Goal: Information Seeking & Learning: Learn about a topic

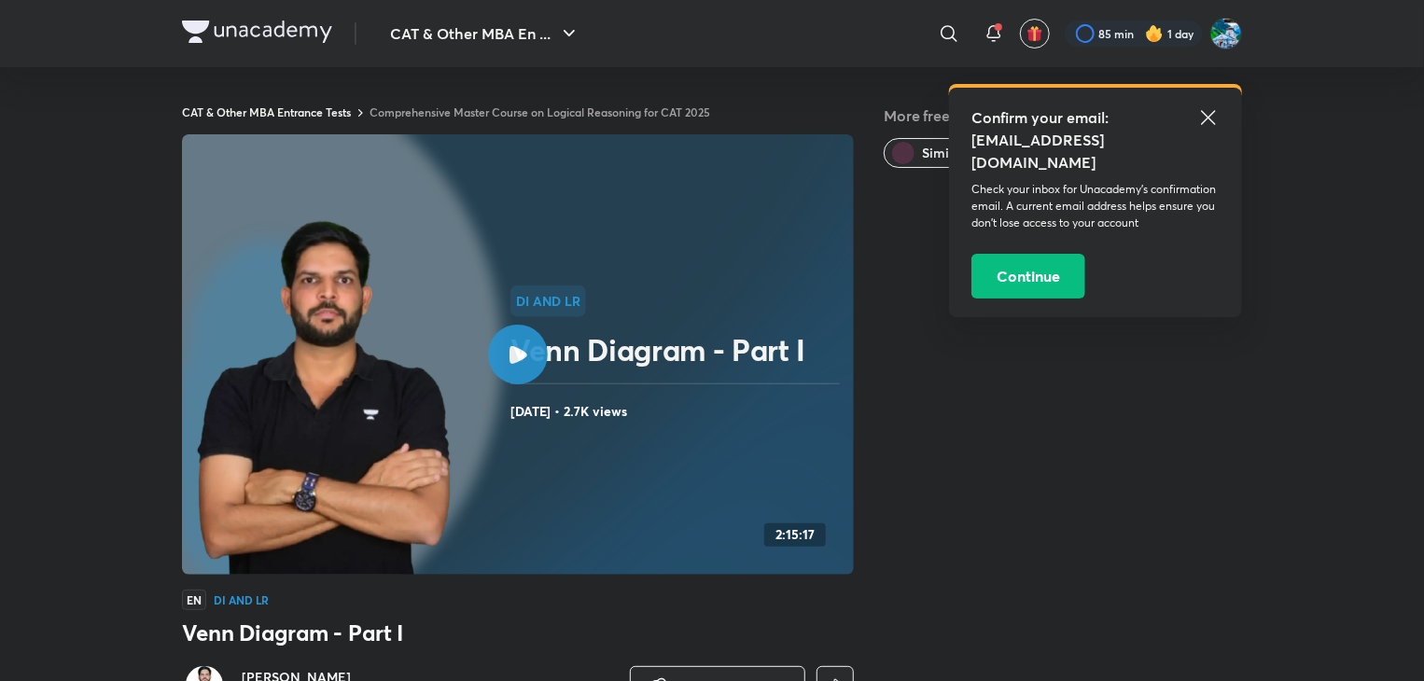
click at [271, 31] on img at bounding box center [257, 32] width 150 height 22
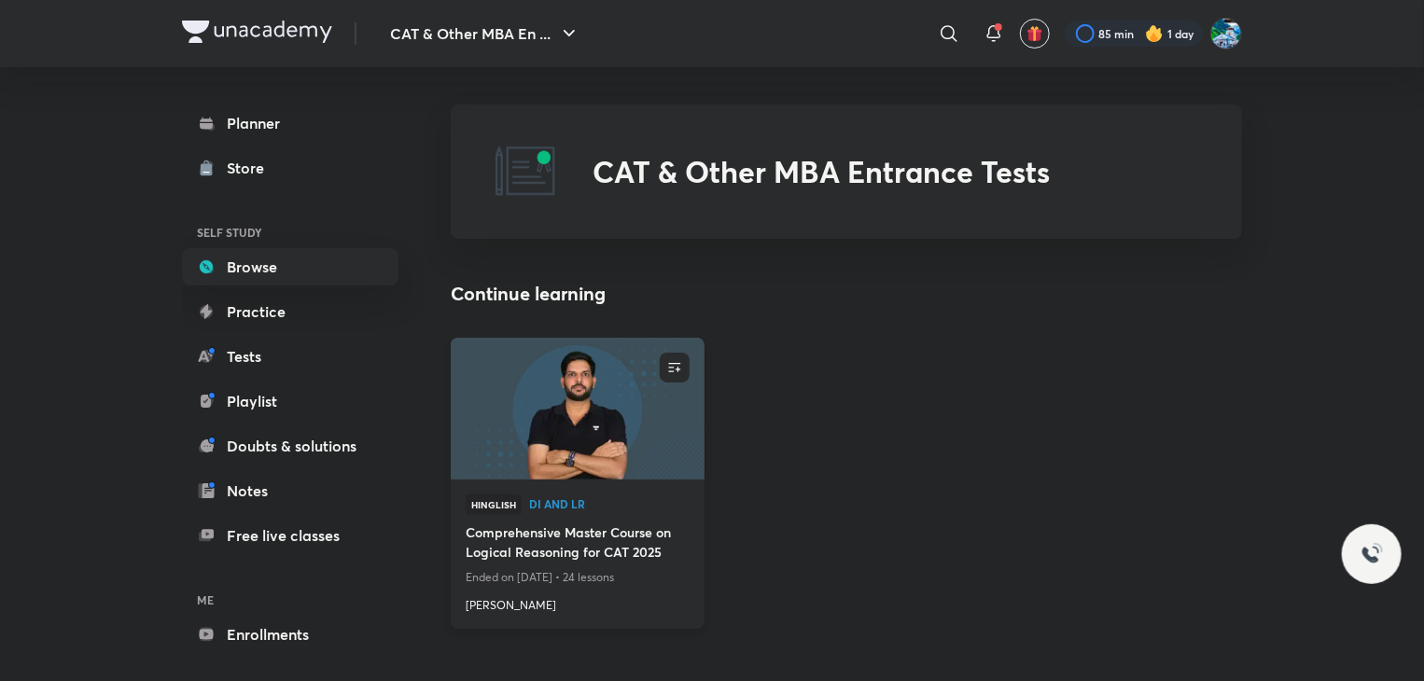
click at [570, 520] on div "Hinglish DI and LR" at bounding box center [578, 509] width 224 height 28
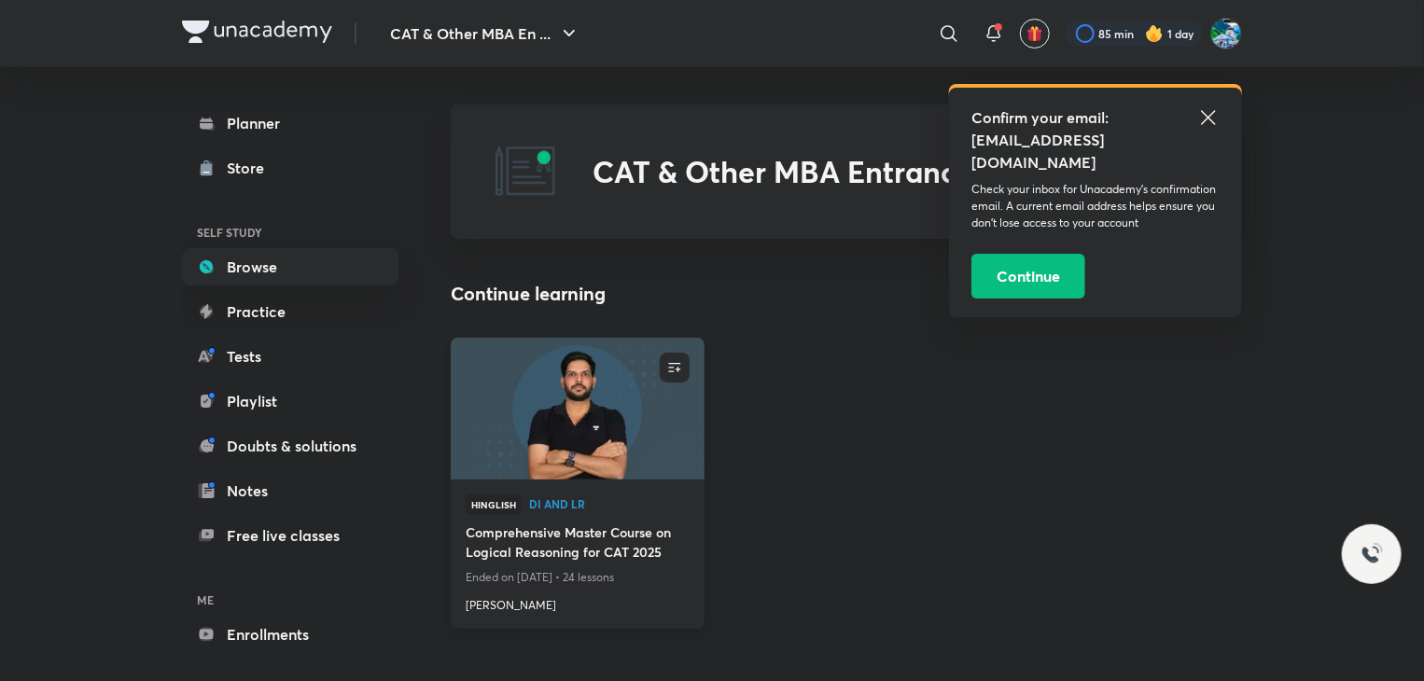
click at [569, 550] on h4 "Comprehensive Master Course on Logical Reasoning for CAT 2025" at bounding box center [578, 544] width 224 height 43
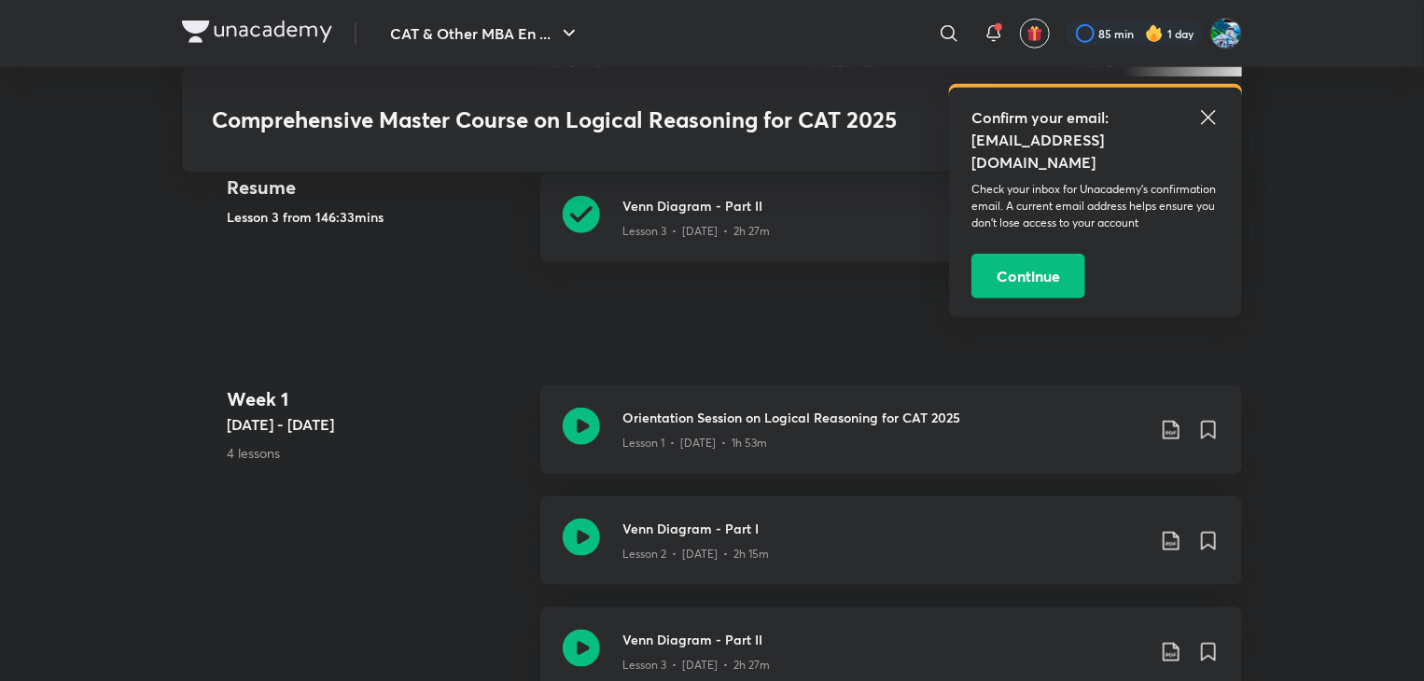
scroll to position [833, 0]
click at [594, 217] on icon at bounding box center [581, 213] width 37 height 37
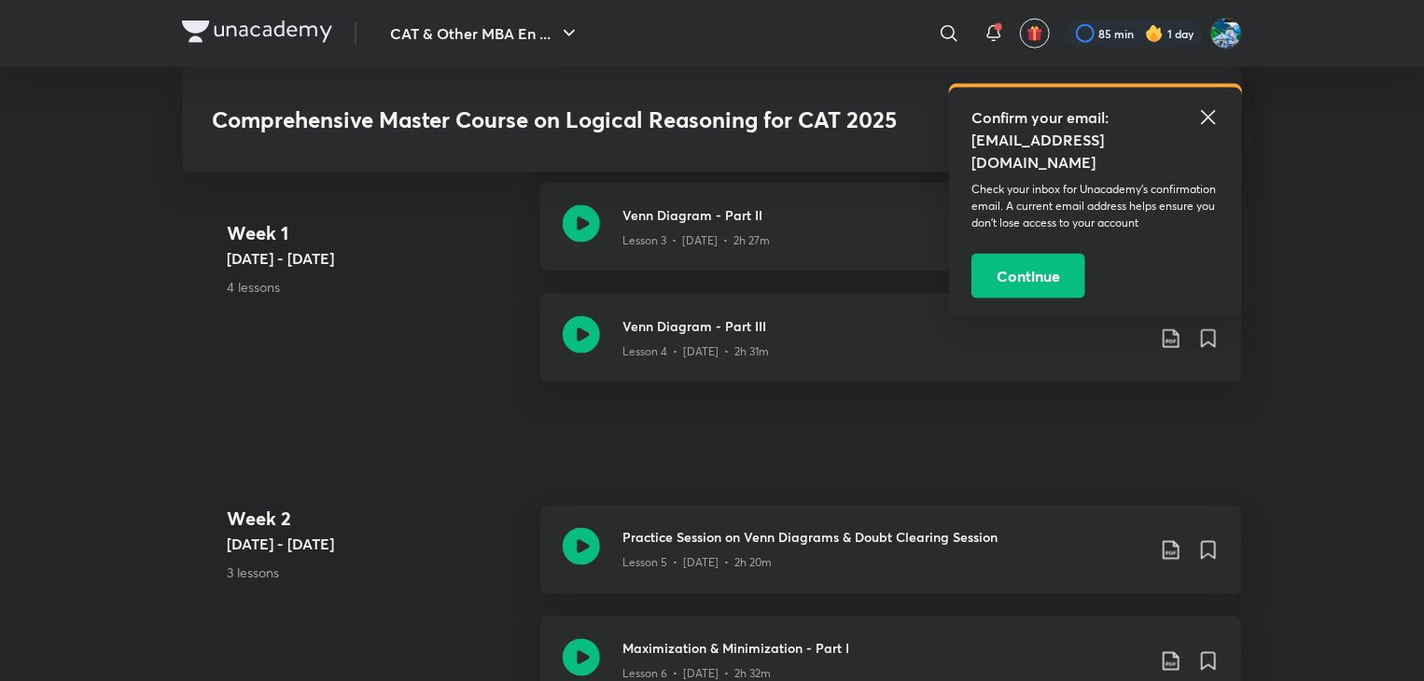
scroll to position [1258, 0]
click at [582, 348] on icon at bounding box center [581, 333] width 37 height 37
